Goal: Navigation & Orientation: Find specific page/section

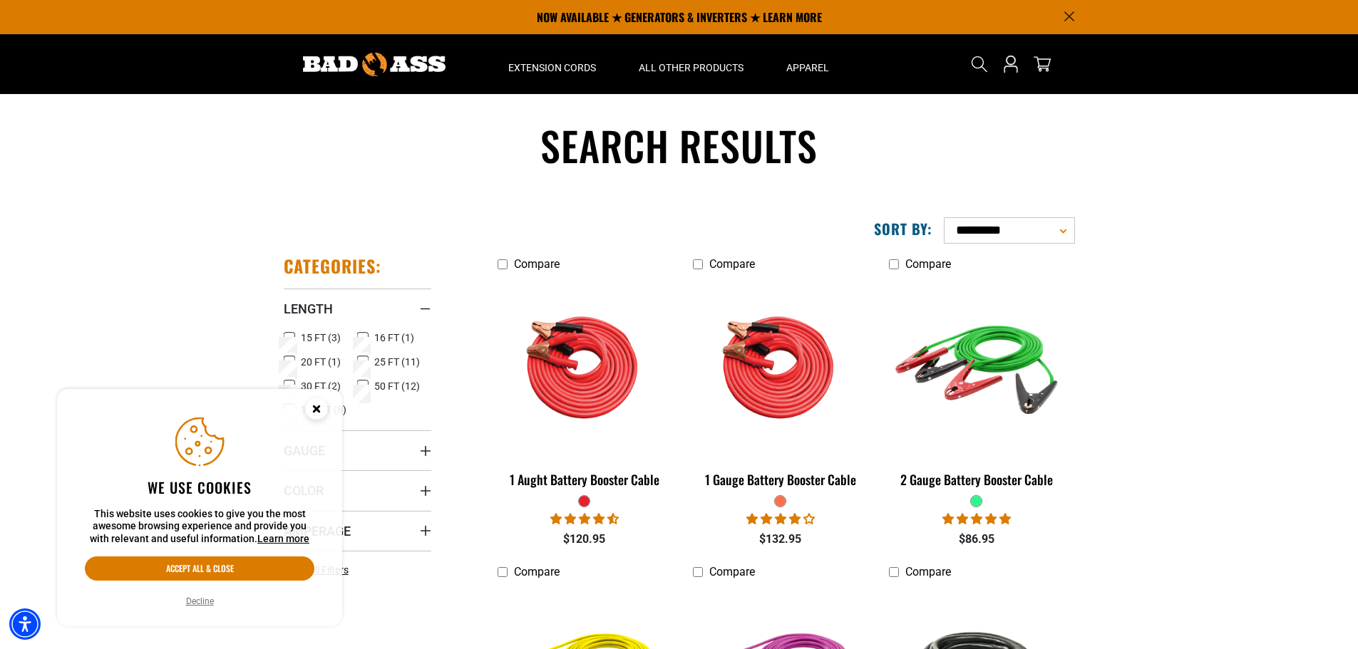
click at [228, 172] on section "Search results" at bounding box center [679, 163] width 1358 height 86
click at [200, 601] on button "Decline" at bounding box center [200, 601] width 36 height 14
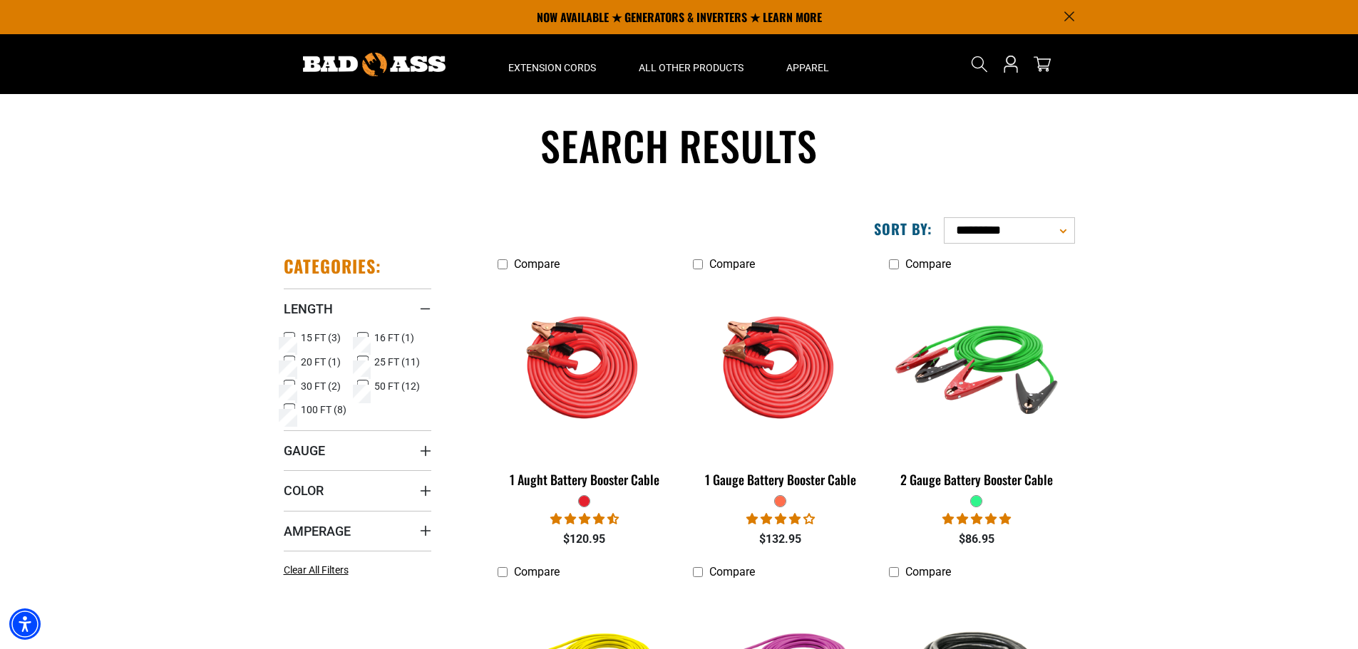
click at [408, 66] on img at bounding box center [374, 65] width 143 height 24
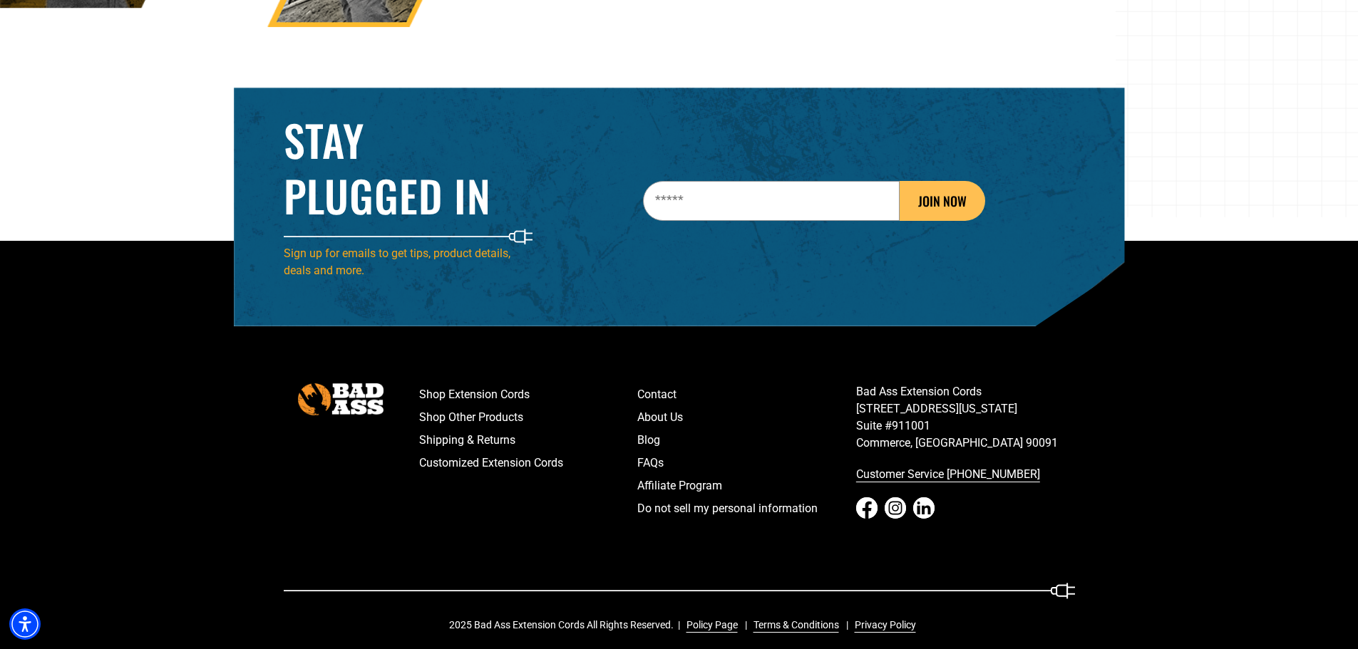
scroll to position [2295, 0]
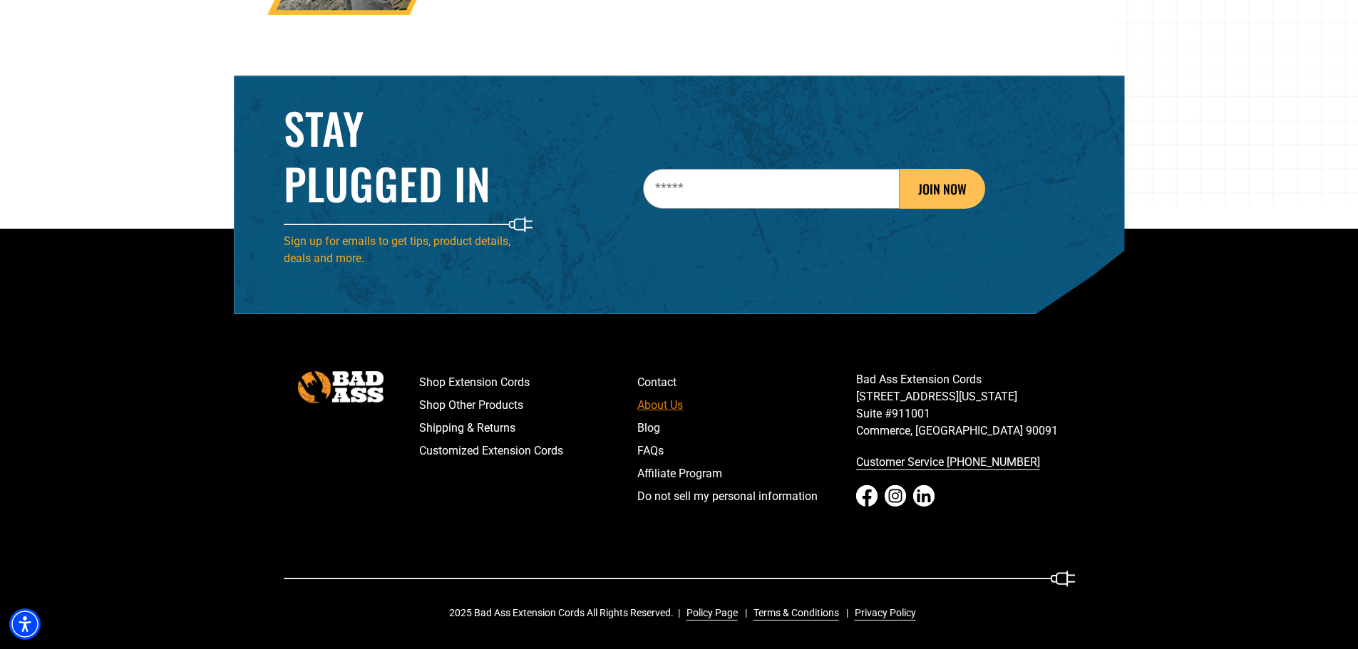
click at [662, 401] on link "About Us" at bounding box center [746, 405] width 219 height 23
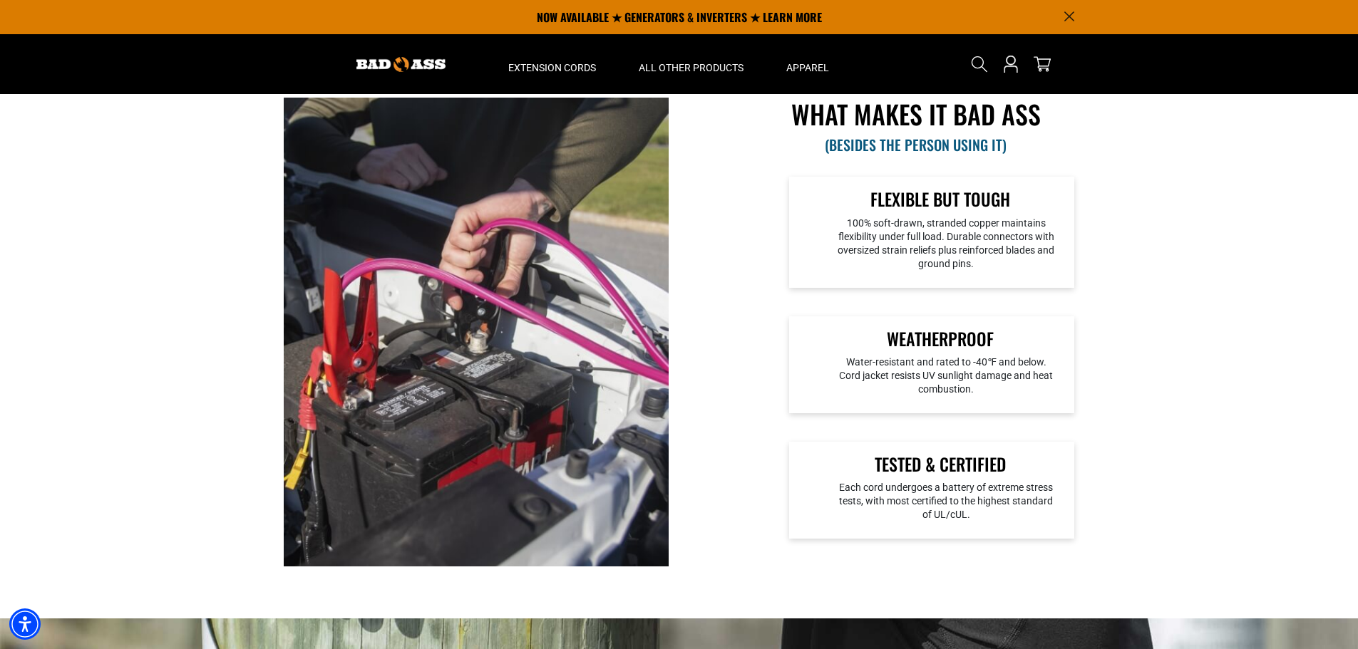
scroll to position [582, 0]
